Goal: Information Seeking & Learning: Understand process/instructions

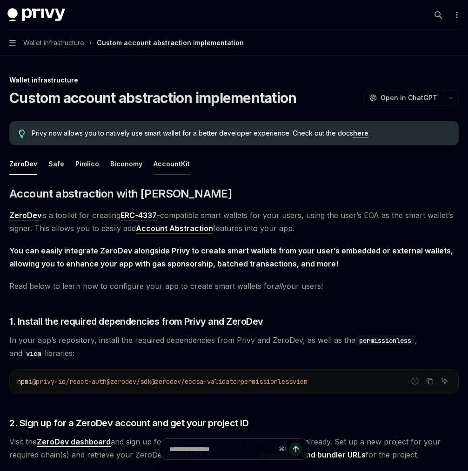
click at [167, 164] on div "AccountKit" at bounding box center [172, 164] width 36 height 22
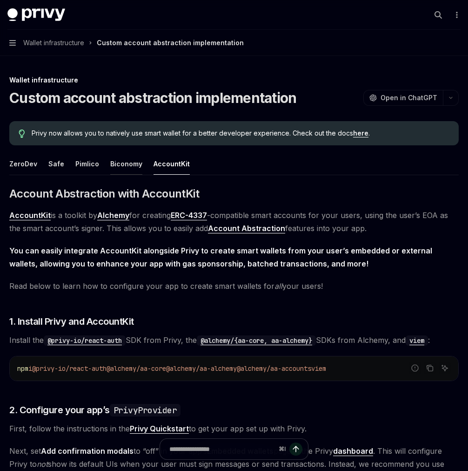
click at [126, 167] on div "Biconomy" at bounding box center [126, 164] width 32 height 22
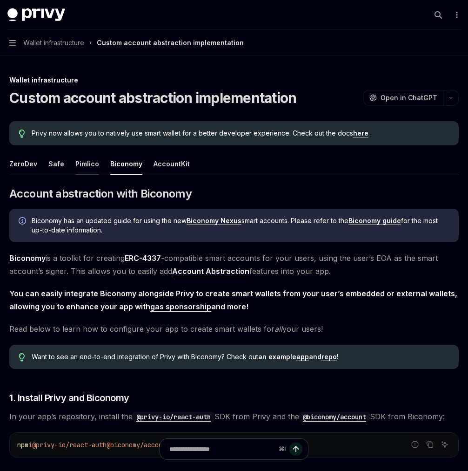
click at [85, 165] on div "Pimlico" at bounding box center [87, 164] width 24 height 22
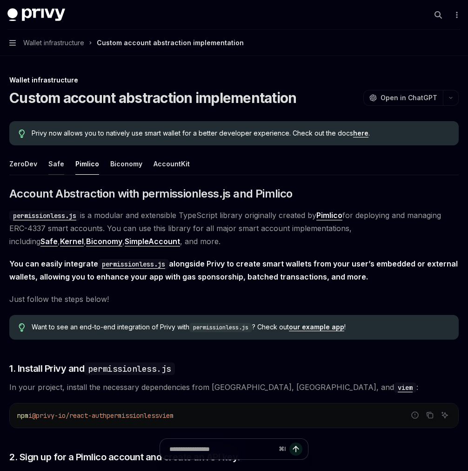
click at [59, 165] on div "Safe" at bounding box center [56, 164] width 16 height 22
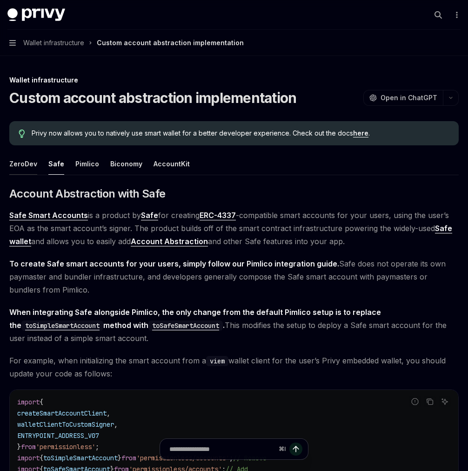
click at [23, 165] on div "ZeroDev" at bounding box center [23, 164] width 28 height 22
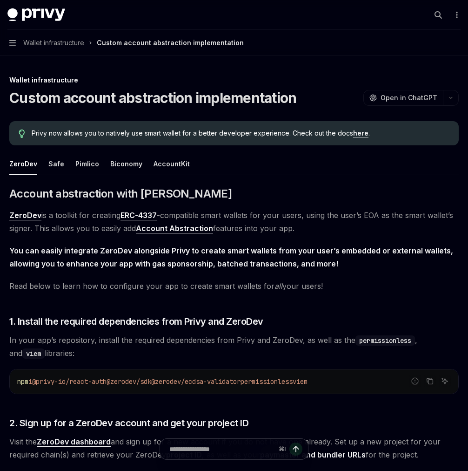
click at [183, 141] on div "Privy now allows you to natively use smart wallet for a better developer experi…" at bounding box center [234, 133] width 450 height 24
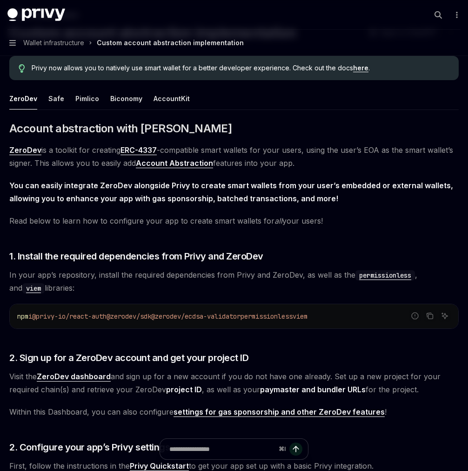
scroll to position [71, 0]
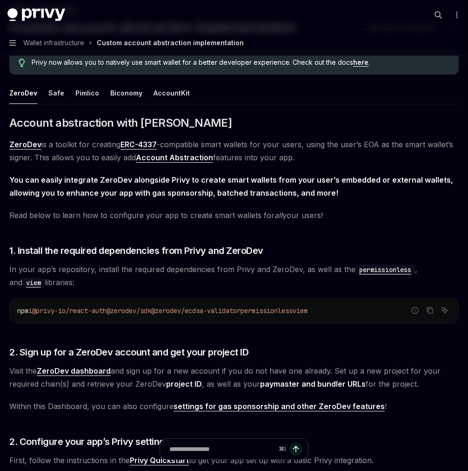
click at [225, 221] on span "Read below to learn how to configure your app to create smart wallets for all y…" at bounding box center [234, 215] width 450 height 13
drag, startPoint x: 355, startPoint y: 217, endPoint x: 275, endPoint y: 423, distance: 221.4
click at [395, 407] on span "Within this Dashboard, you can also configure settings for gas sponsorship and …" at bounding box center [234, 405] width 450 height 13
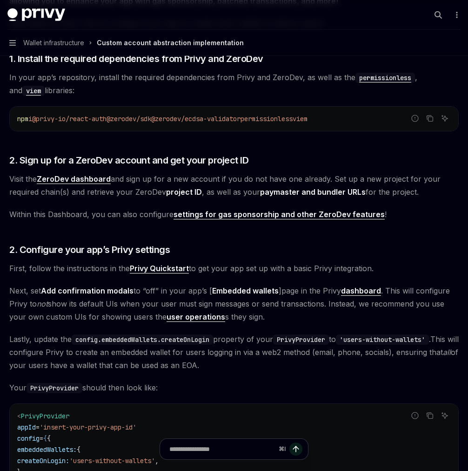
scroll to position [310, 0]
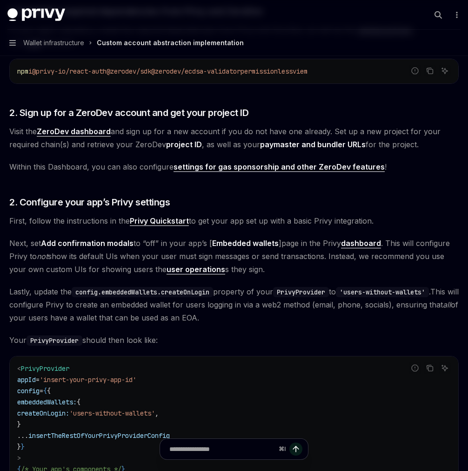
drag, startPoint x: 215, startPoint y: 341, endPoint x: 231, endPoint y: 341, distance: 15.8
click at [231, 341] on span "Your PrivyProvider should then look like:" at bounding box center [234, 339] width 450 height 13
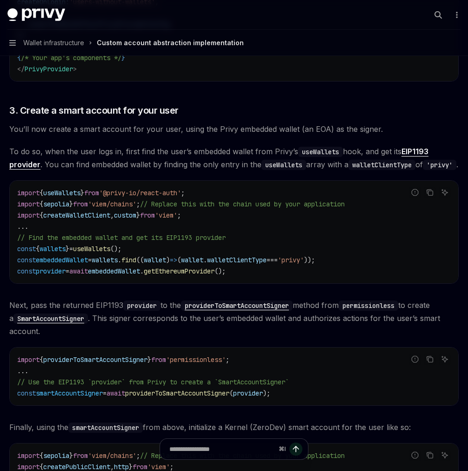
scroll to position [727, 0]
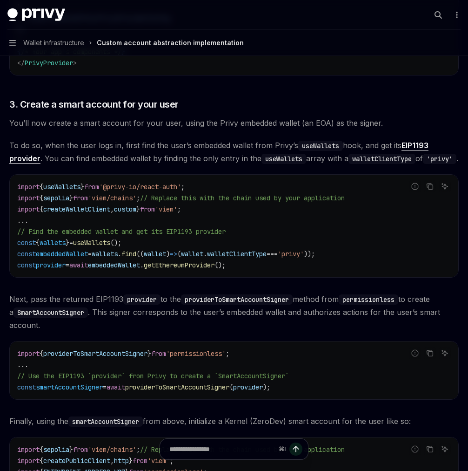
drag, startPoint x: 97, startPoint y: 173, endPoint x: 90, endPoint y: 169, distance: 7.5
click at [90, 165] on span "To do so, when the user logs in, first find the user’s embedded wallet from [PE…" at bounding box center [234, 152] width 450 height 26
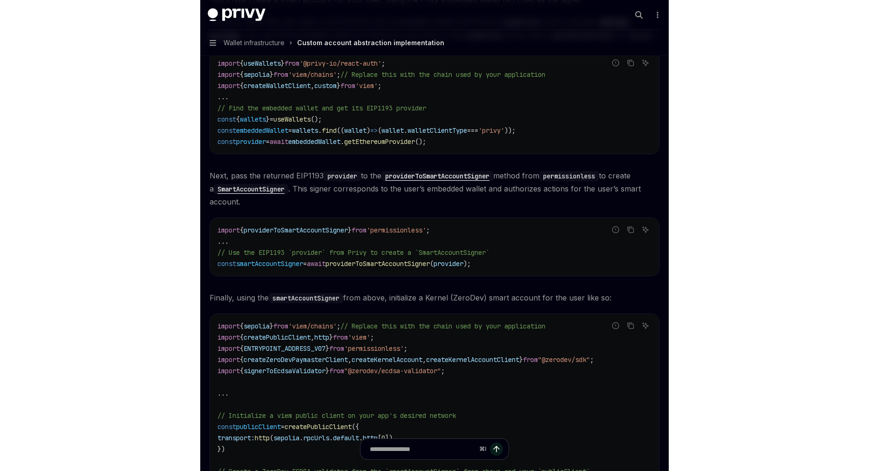
scroll to position [856, 0]
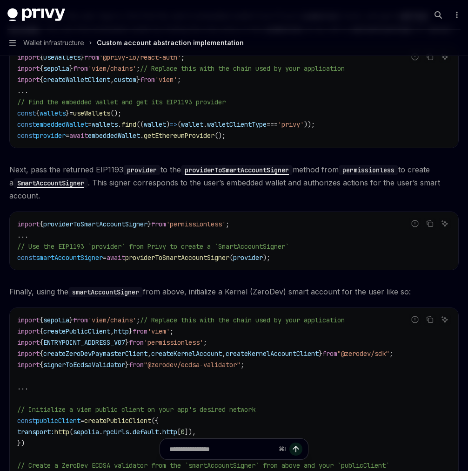
click at [90, 202] on span "Next, pass the returned EIP1193 provider to the providerToSmartAccountSigner me…" at bounding box center [234, 182] width 450 height 39
type textarea "*"
